Goal: Task Accomplishment & Management: Complete application form

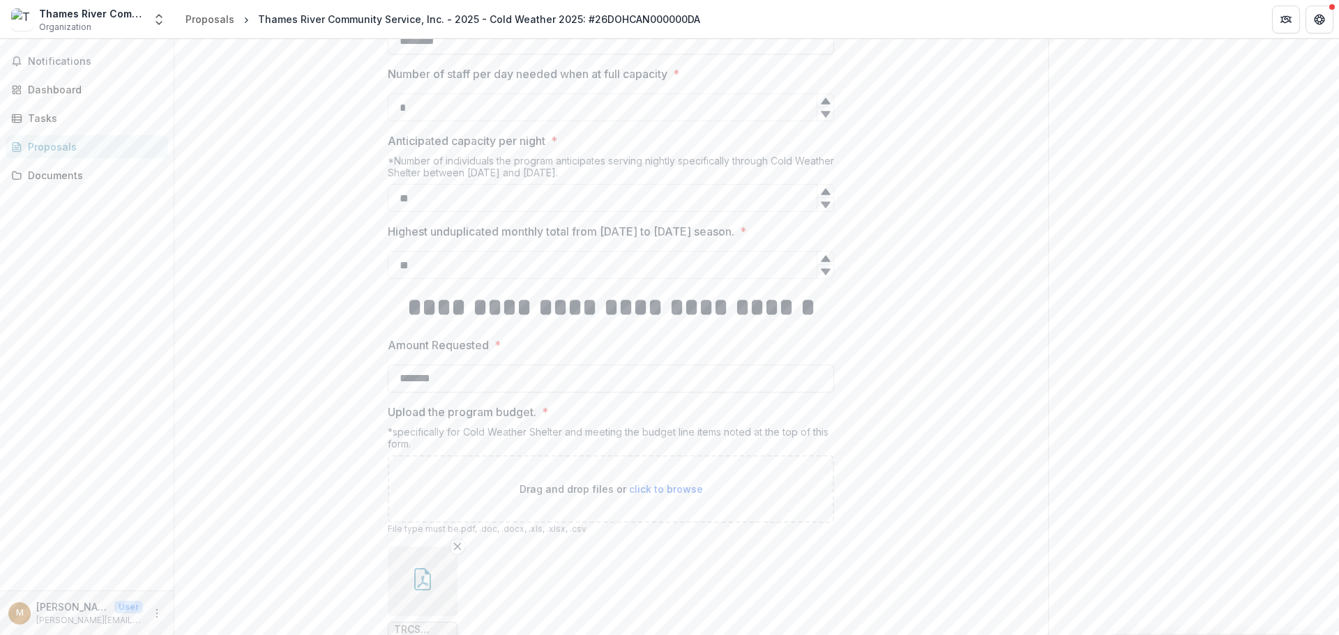
scroll to position [1166, 0]
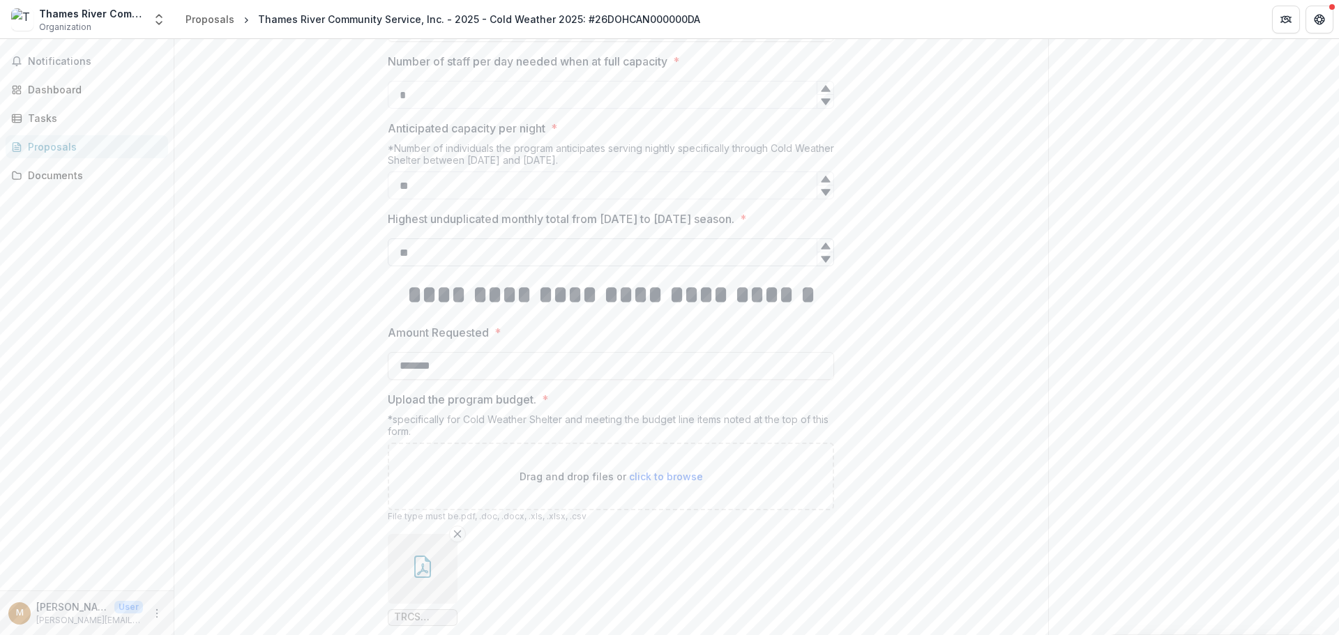
click at [444, 266] on input "**" at bounding box center [611, 253] width 446 height 28
type input "**"
click at [631, 312] on h1 "**********" at bounding box center [611, 295] width 446 height 35
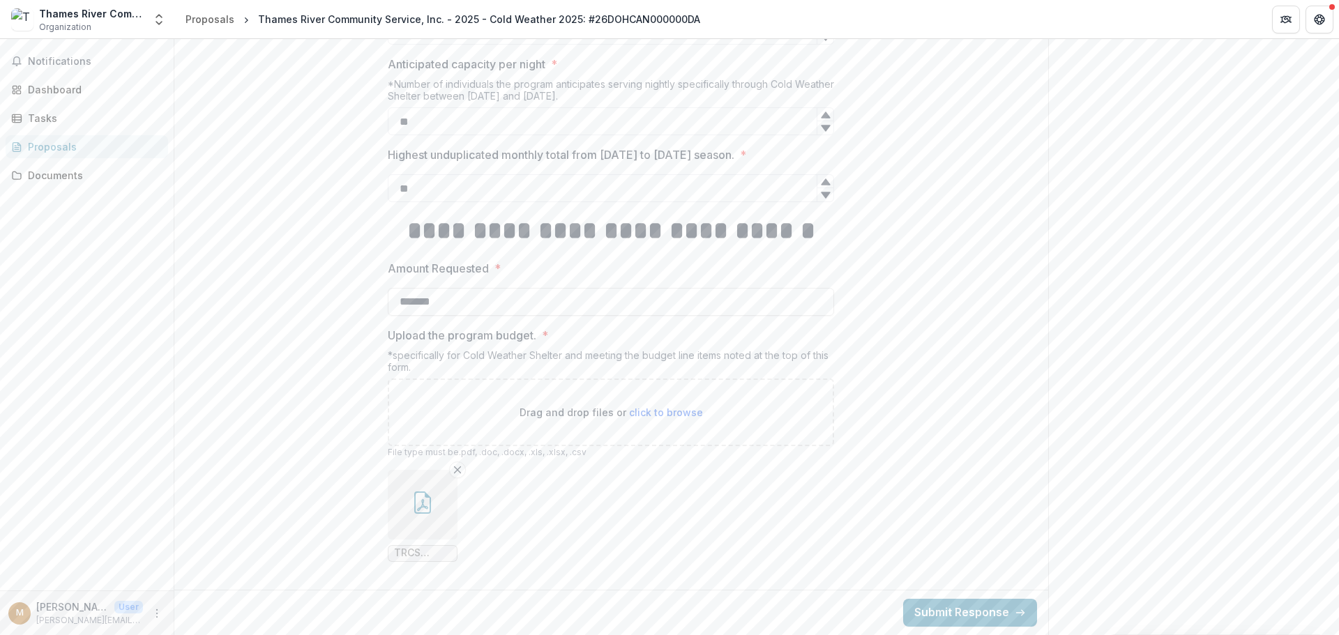
scroll to position [1375, 0]
click at [437, 506] on button "button" at bounding box center [423, 505] width 70 height 70
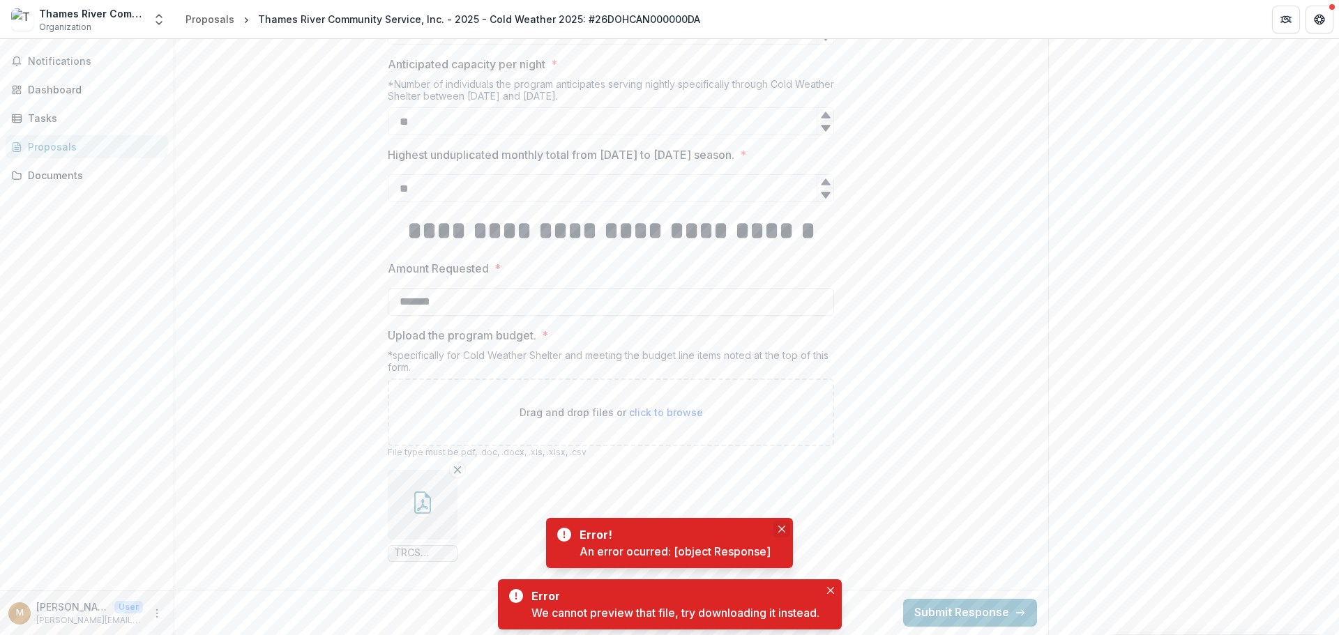
click at [781, 529] on icon "Close" at bounding box center [781, 529] width 7 height 7
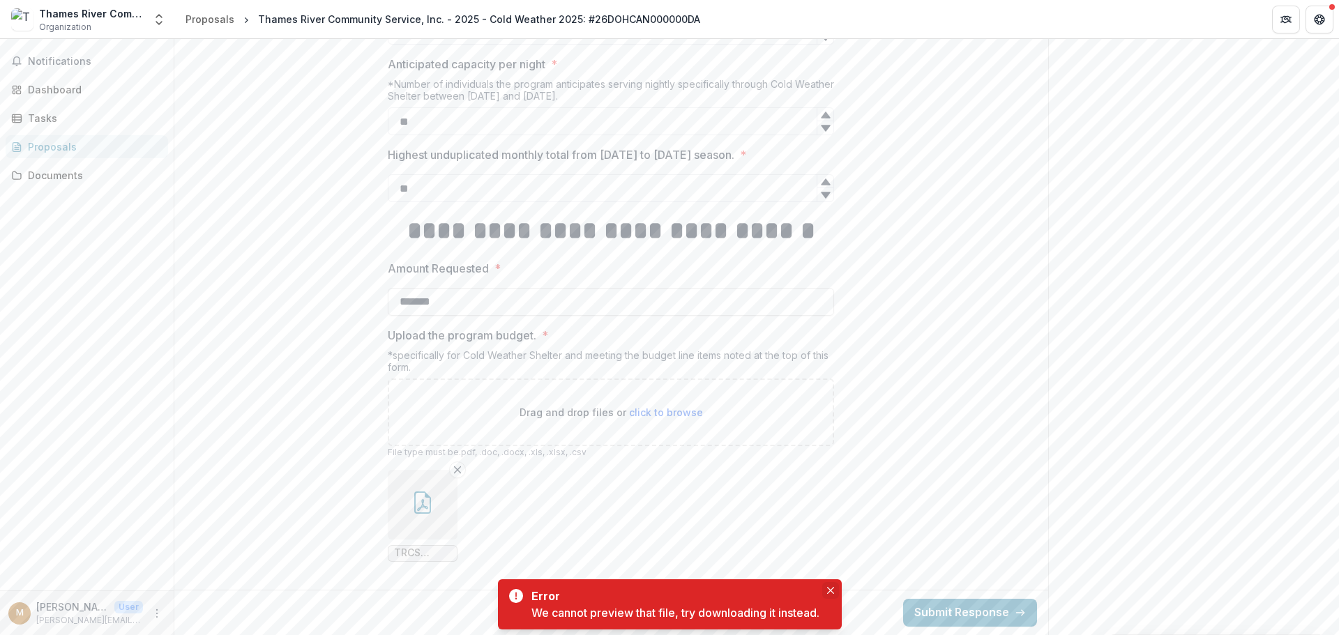
click at [830, 587] on icon "Close" at bounding box center [830, 590] width 7 height 7
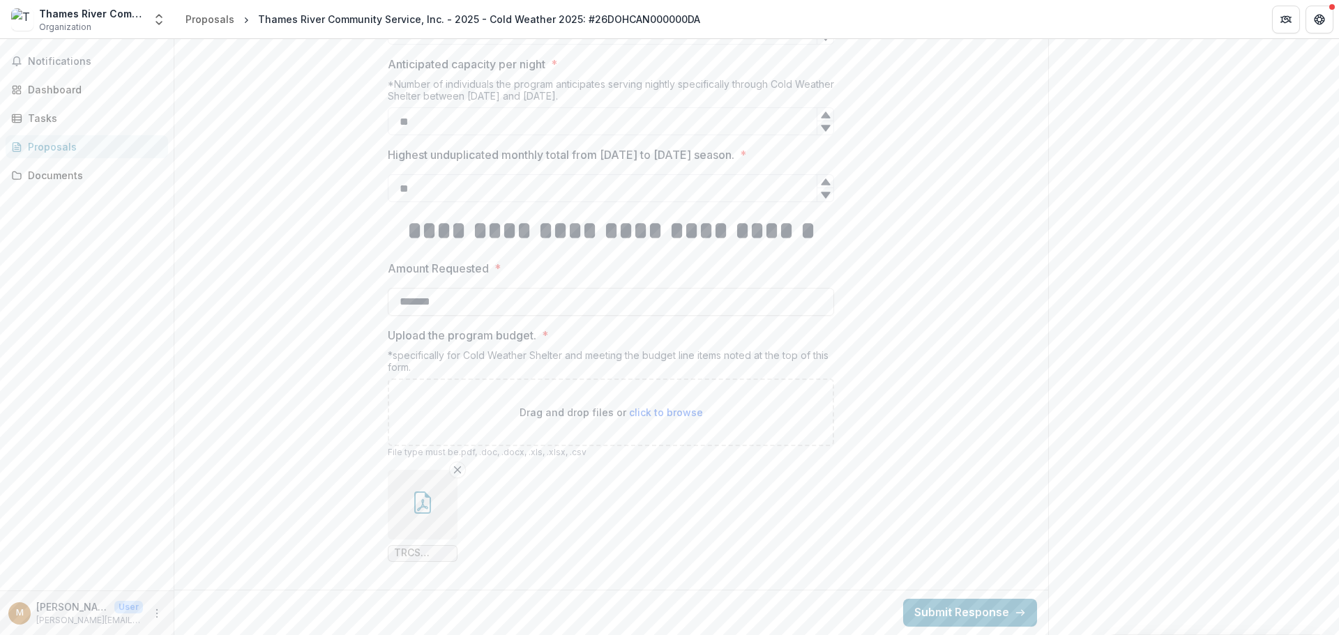
click at [439, 552] on span "TRCS Warming Budget 25 26 (1).pdf" at bounding box center [422, 553] width 57 height 12
click at [441, 506] on button "button" at bounding box center [423, 505] width 70 height 70
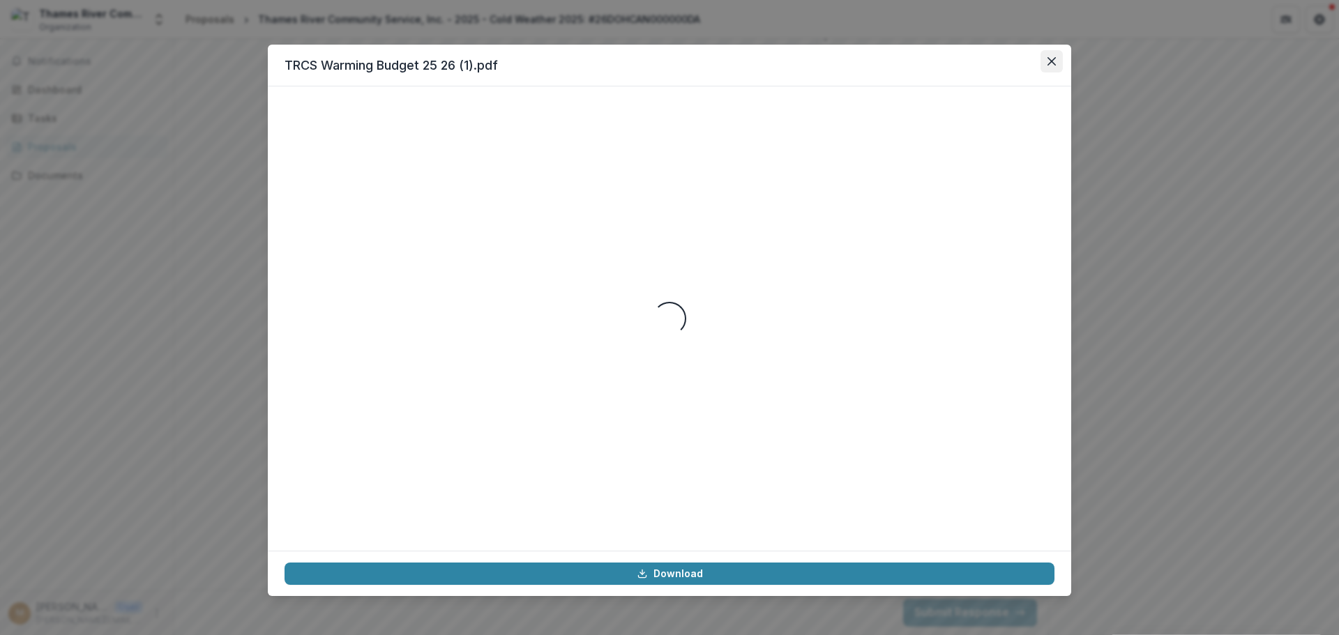
click at [1051, 68] on button "Close" at bounding box center [1052, 61] width 22 height 22
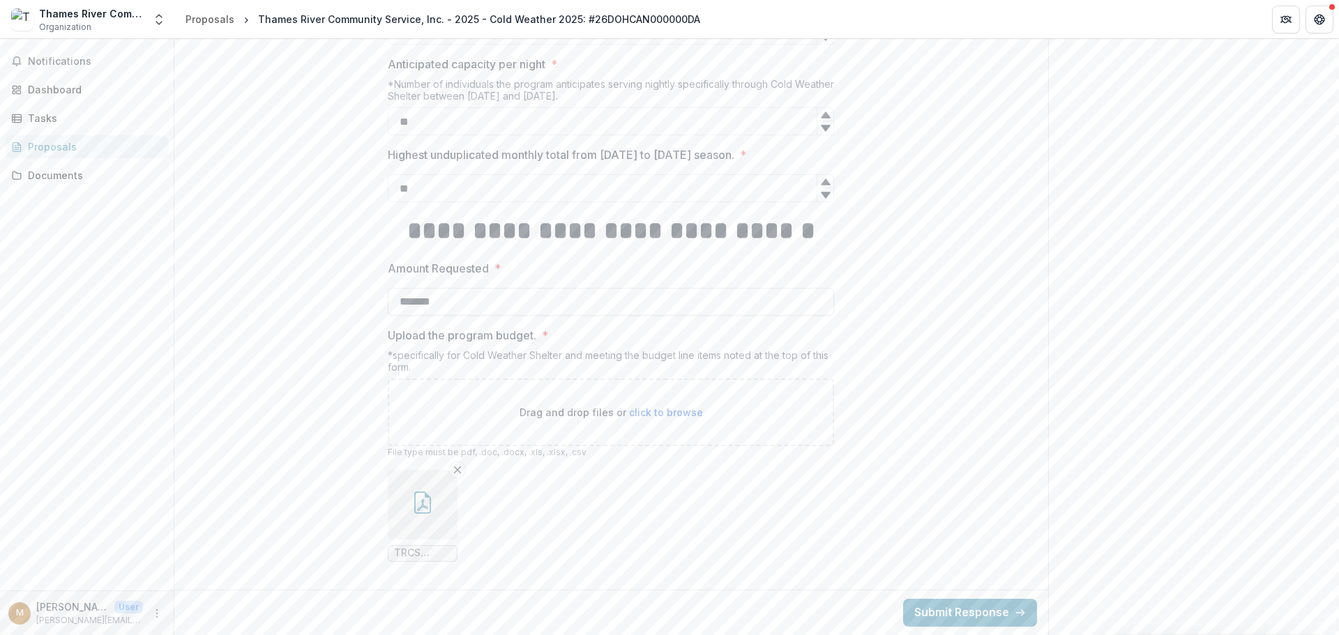
click at [444, 497] on button "button" at bounding box center [423, 505] width 70 height 70
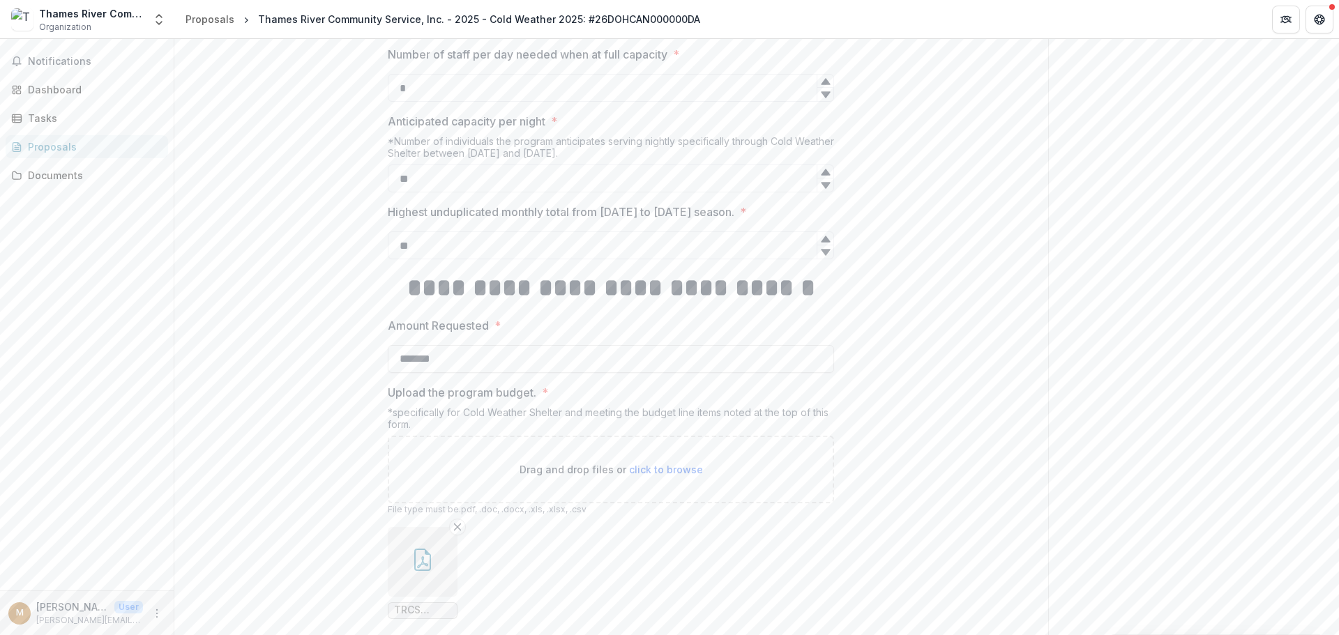
scroll to position [1375, 0]
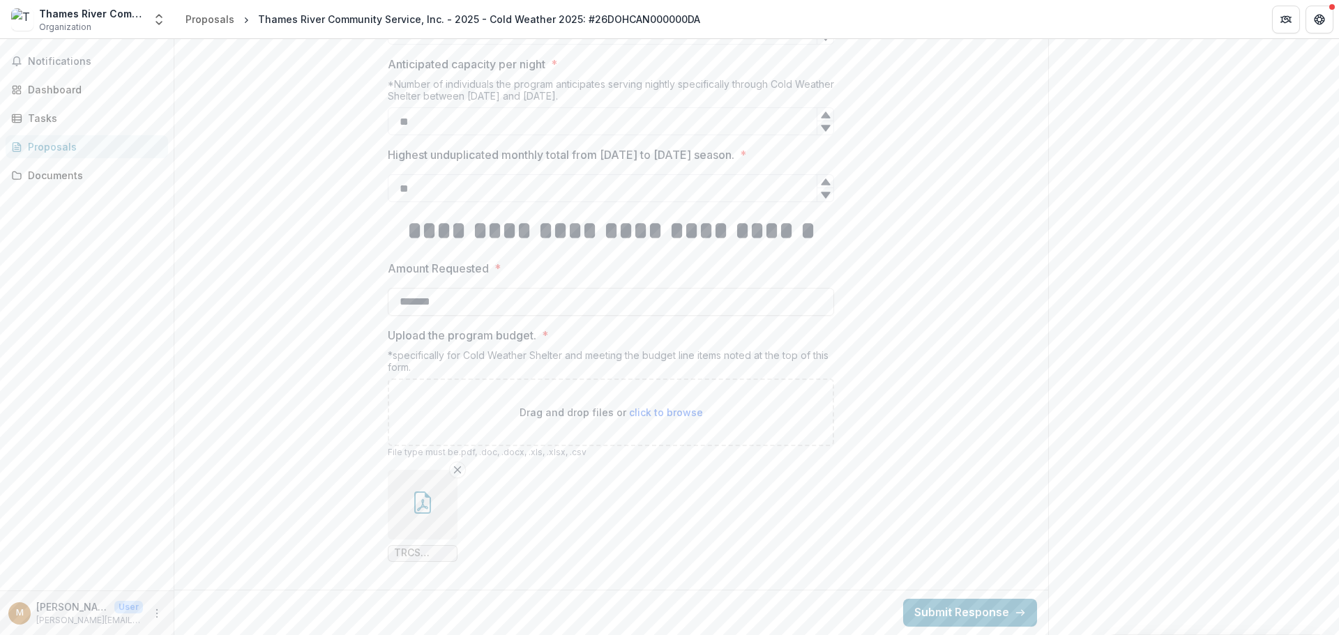
click at [432, 506] on icon "button" at bounding box center [422, 503] width 22 height 22
click at [433, 506] on button "button" at bounding box center [423, 505] width 70 height 70
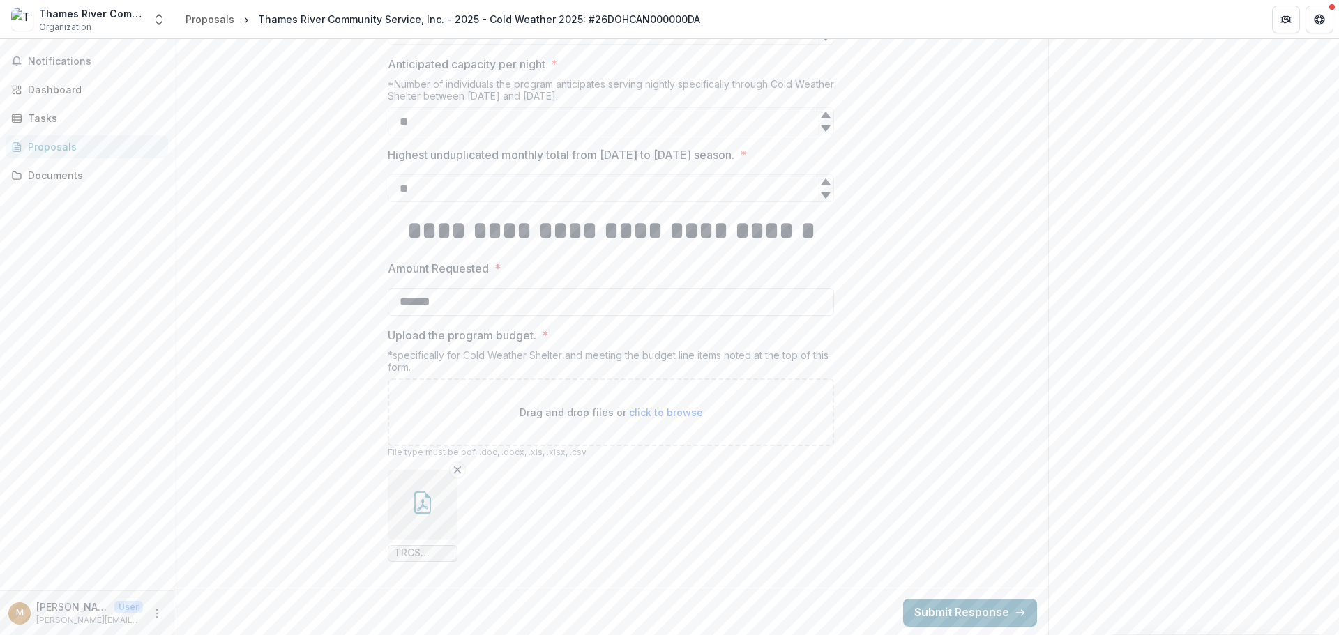
click at [964, 607] on button "Submit Response" at bounding box center [970, 613] width 134 height 28
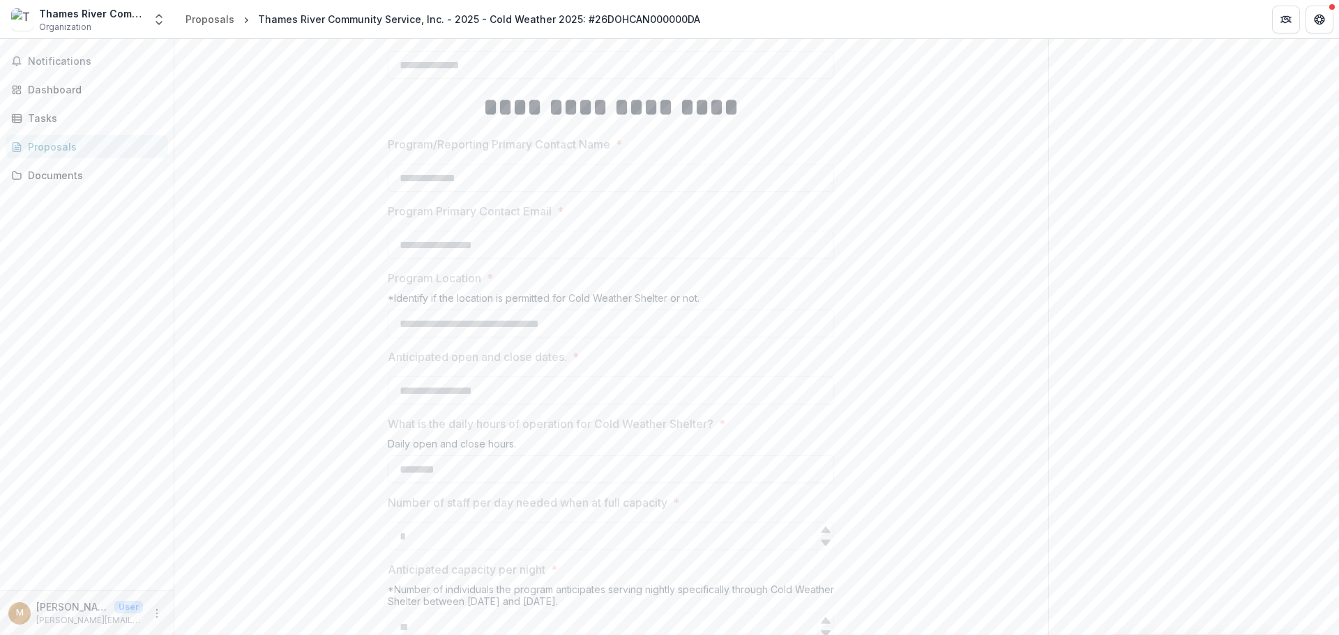
scroll to position [1420, 0]
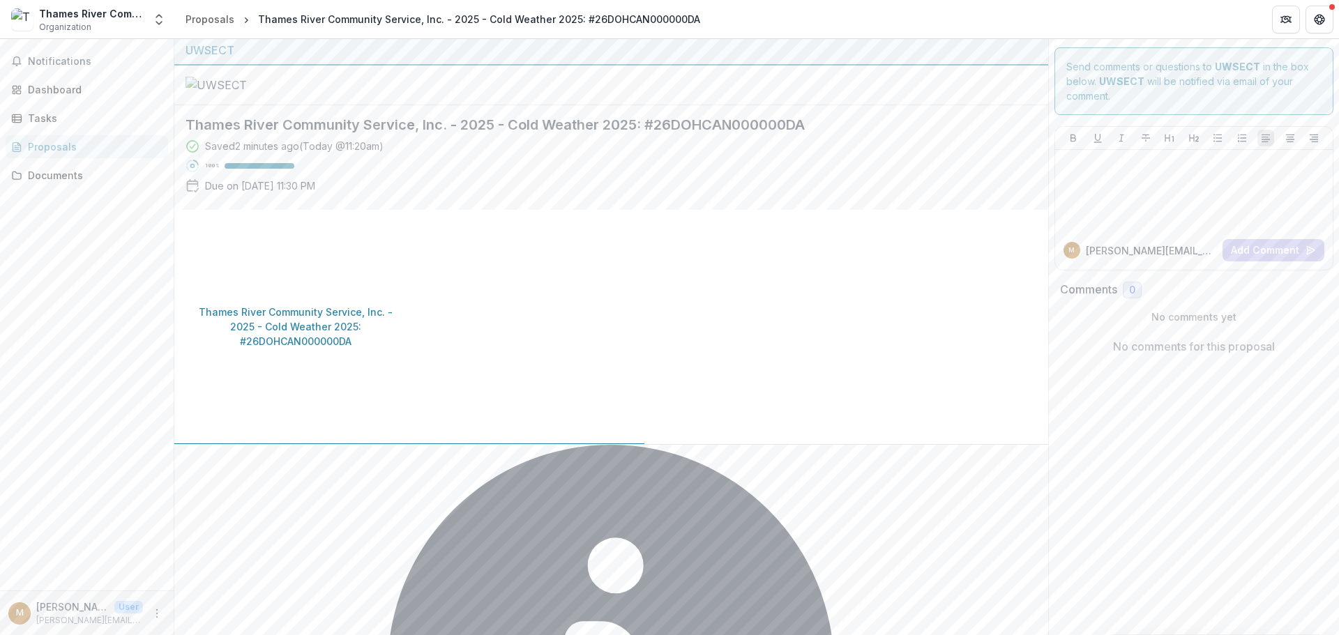
scroll to position [0, 0]
